Goal: Information Seeking & Learning: Learn about a topic

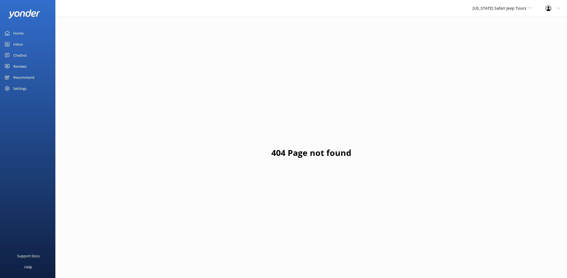
click at [19, 64] on div "Reviews" at bounding box center [19, 66] width 13 height 11
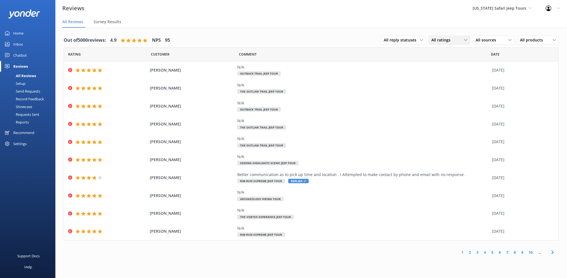
click at [451, 37] on span "All ratings" at bounding box center [442, 40] width 22 height 6
click at [419, 40] on span "All reply statuses" at bounding box center [402, 40] width 36 height 6
click at [477, 39] on span "All sources" at bounding box center [487, 40] width 24 height 6
click at [490, 83] on div "Google reviews" at bounding box center [497, 85] width 32 height 6
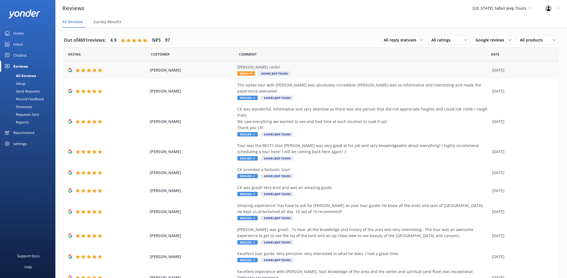
click at [327, 69] on div "Adam rocks!" at bounding box center [363, 67] width 252 height 6
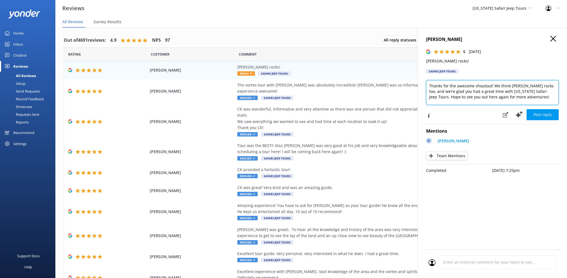
click at [518, 97] on textarea "Thanks for the awesome shoutout! We think Adam rocks too, and we’re glad you ha…" at bounding box center [492, 92] width 133 height 25
type textarea "Thanks for the awesome shoutout! We think Adam rocks too, and we’re glad you ha…"
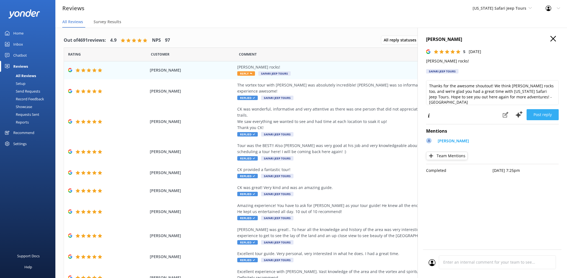
click at [550, 114] on button "Post reply" at bounding box center [542, 114] width 32 height 11
click at [543, 117] on button "Post reply" at bounding box center [542, 114] width 32 height 11
click at [27, 66] on div "Reviews" at bounding box center [20, 66] width 15 height 11
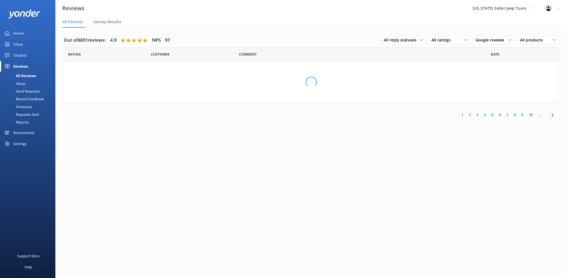
click at [27, 66] on div "Reviews" at bounding box center [20, 66] width 15 height 11
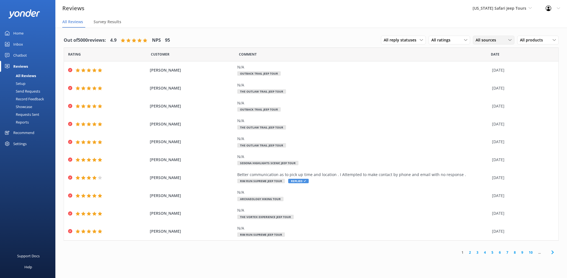
click at [504, 44] on div "All sources All sources Yonder survey Heard by staff Google reviews" at bounding box center [494, 40] width 42 height 9
click at [507, 86] on div "Google reviews" at bounding box center [497, 85] width 32 height 6
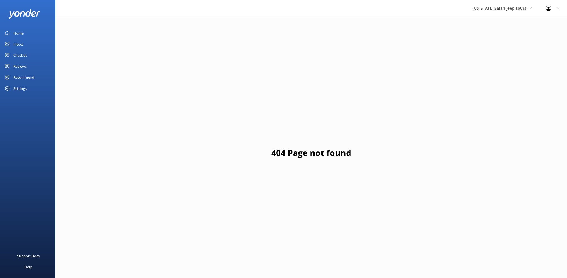
click at [22, 66] on div "Reviews" at bounding box center [19, 66] width 13 height 11
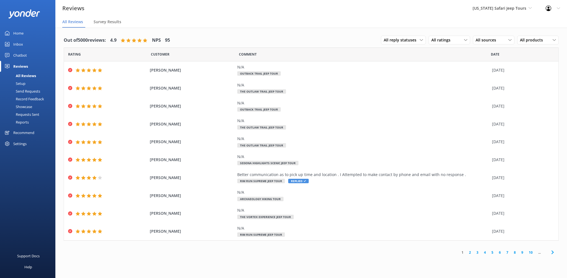
click at [30, 108] on div "Showcase" at bounding box center [17, 107] width 29 height 8
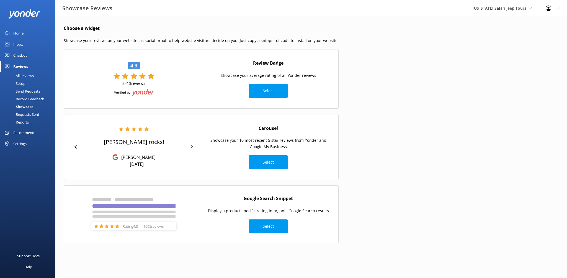
click at [27, 114] on div "Requests Sent" at bounding box center [21, 115] width 36 height 8
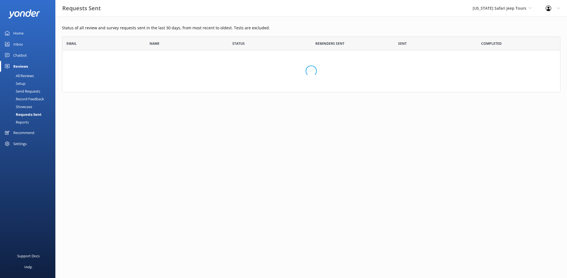
scroll to position [153, 498]
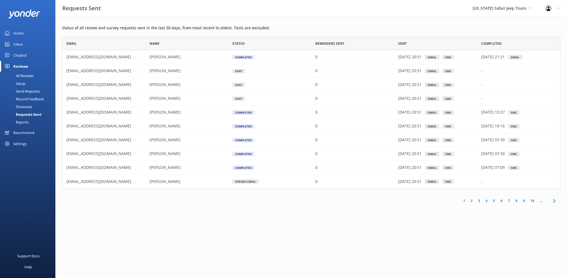
click at [27, 121] on div "Reports" at bounding box center [15, 122] width 25 height 8
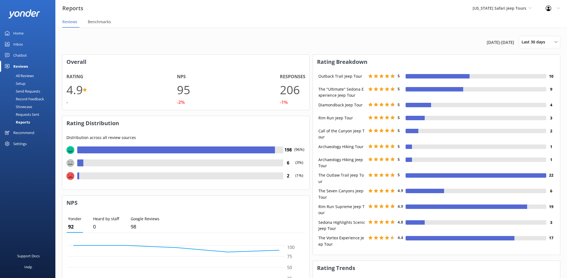
click at [16, 55] on div "Chatbot" at bounding box center [20, 55] width 14 height 11
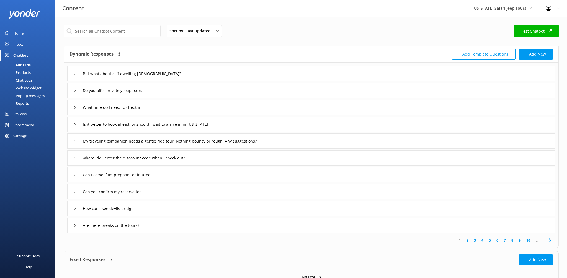
click at [26, 114] on div "Reviews" at bounding box center [19, 113] width 13 height 11
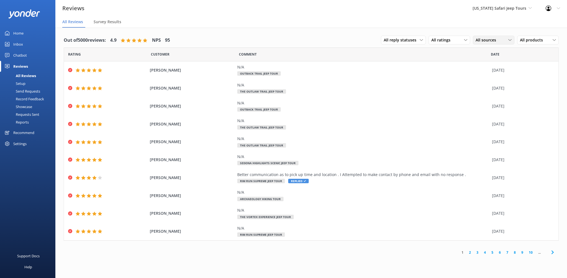
click at [501, 40] on div "All sources" at bounding box center [493, 40] width 39 height 6
click at [495, 84] on div "Google reviews" at bounding box center [497, 85] width 32 height 6
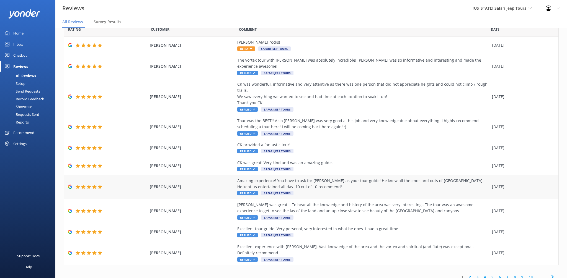
scroll to position [11, 0]
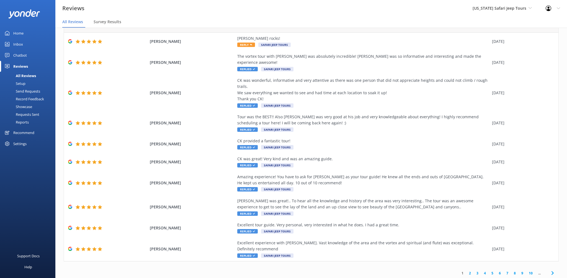
click at [478, 271] on link "3" at bounding box center [476, 273] width 7 height 5
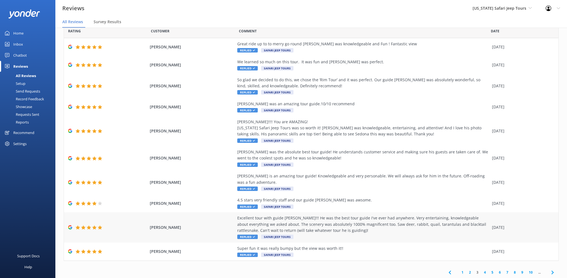
scroll to position [24, 0]
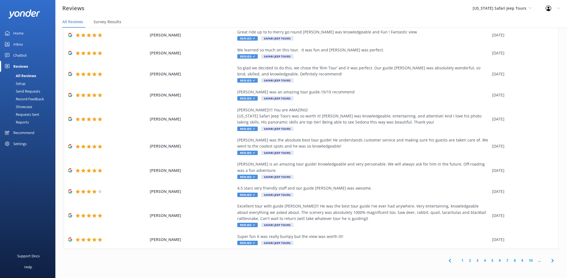
click at [486, 260] on link "4" at bounding box center [484, 260] width 7 height 5
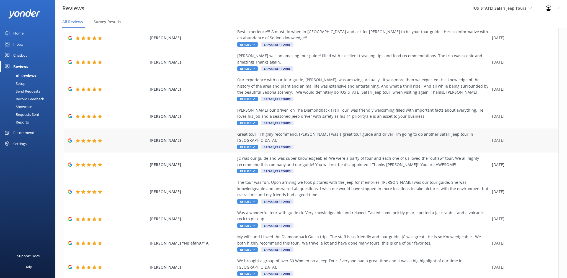
scroll to position [43, 0]
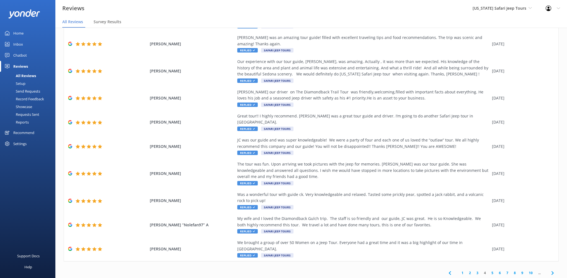
click at [492, 271] on link "5" at bounding box center [491, 273] width 7 height 5
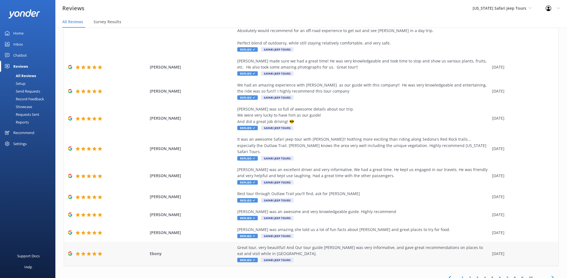
scroll to position [67, 0]
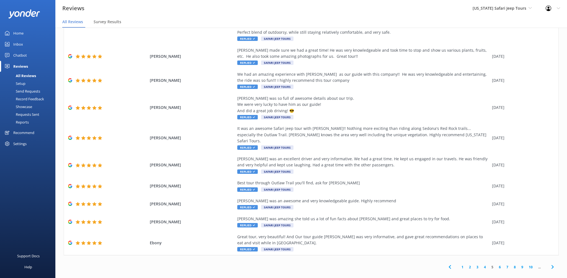
click at [501, 265] on link "6" at bounding box center [499, 267] width 7 height 5
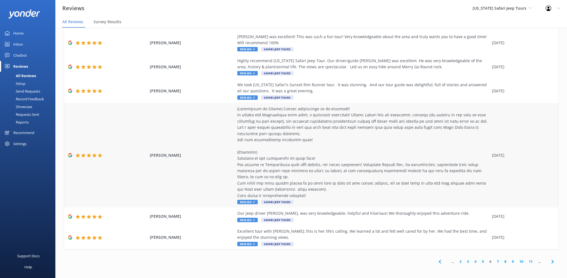
scroll to position [11, 0]
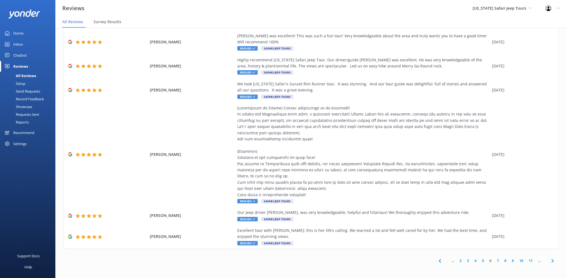
click at [499, 263] on link "7" at bounding box center [497, 260] width 7 height 5
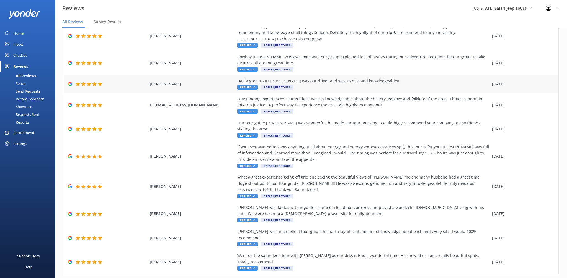
scroll to position [30, 0]
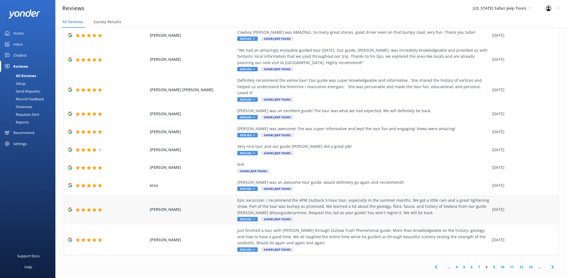
scroll to position [24, 0]
click at [493, 265] on link "9" at bounding box center [493, 267] width 7 height 5
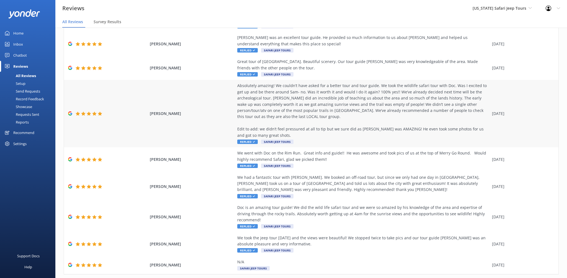
scroll to position [92, 0]
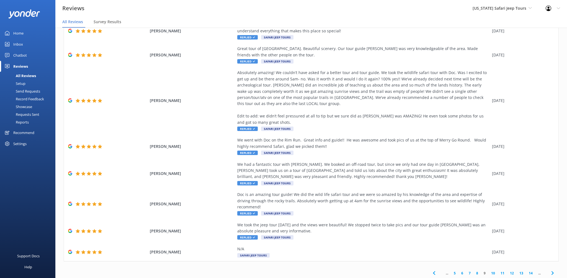
click at [492, 271] on link "10" at bounding box center [492, 273] width 9 height 5
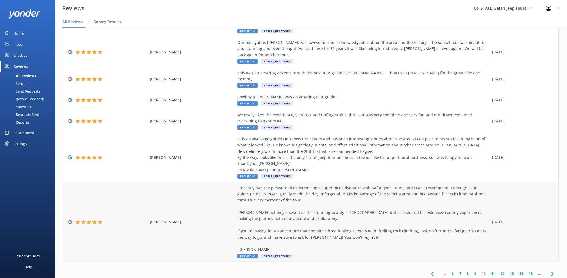
scroll to position [117, 0]
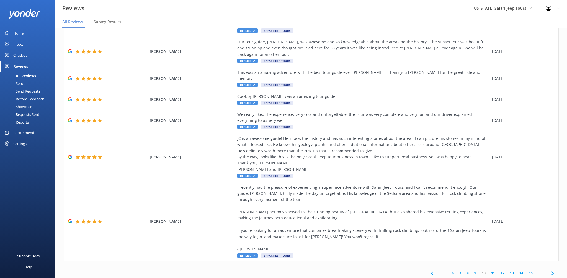
click at [491, 271] on link "11" at bounding box center [492, 273] width 9 height 5
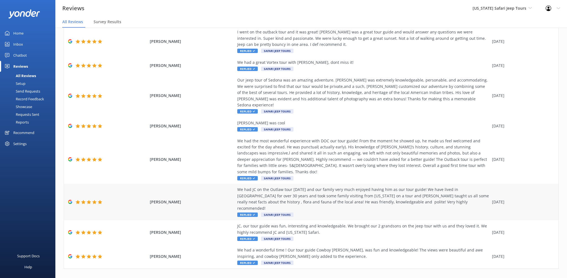
scroll to position [86, 0]
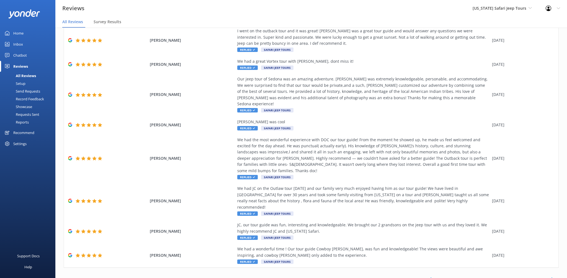
click at [494, 277] on link "12" at bounding box center [492, 279] width 9 height 5
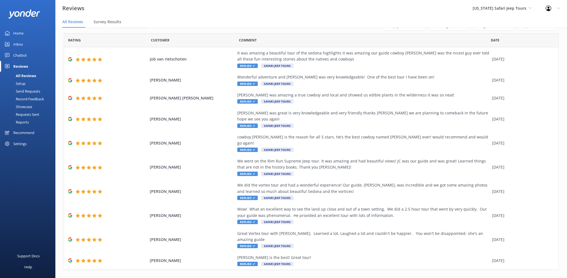
scroll to position [5, 0]
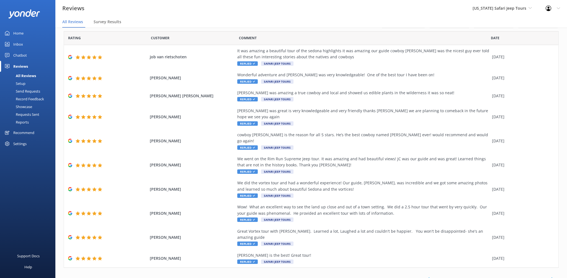
click at [494, 277] on link "13" at bounding box center [492, 279] width 9 height 5
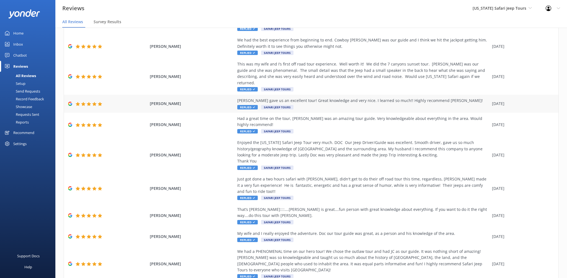
scroll to position [49, 0]
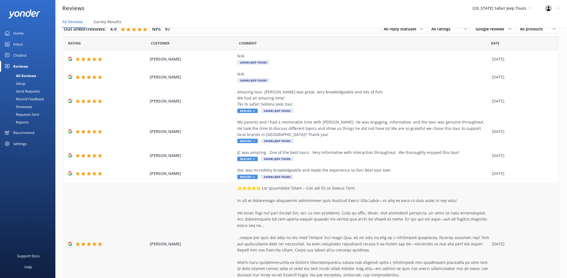
scroll to position [117, 0]
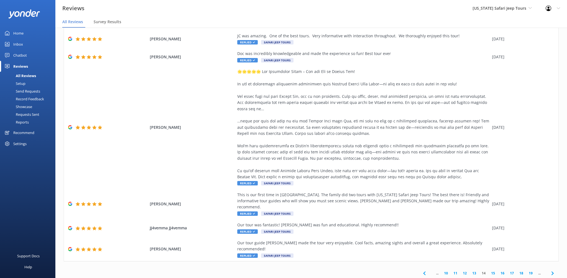
click at [494, 271] on link "15" at bounding box center [492, 273] width 9 height 5
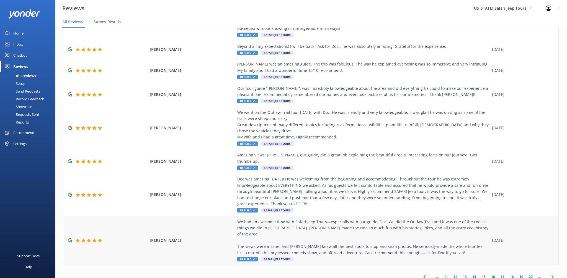
scroll to position [105, 0]
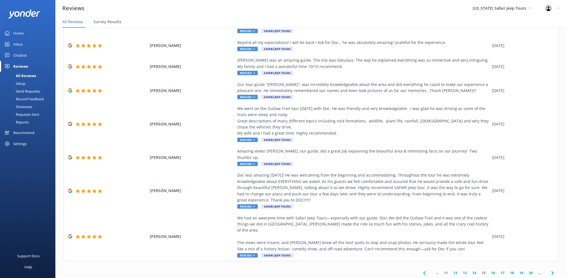
click at [475, 271] on link "14" at bounding box center [473, 273] width 9 height 5
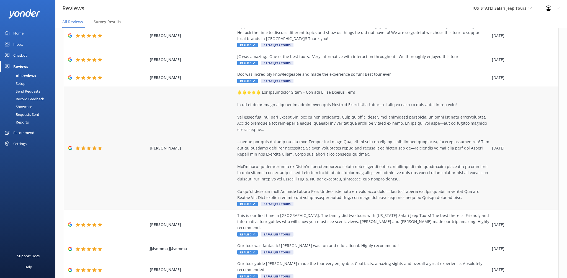
scroll to position [91, 0]
